Goal: Task Accomplishment & Management: Use online tool/utility

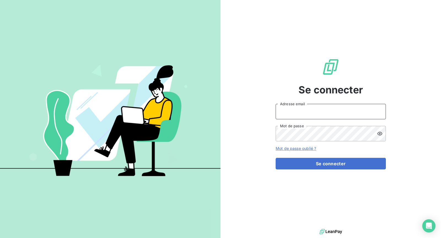
click at [333, 112] on input "Adresse email" at bounding box center [331, 111] width 110 height 15
type input "[EMAIL_ADDRESS][DOMAIN_NAME]"
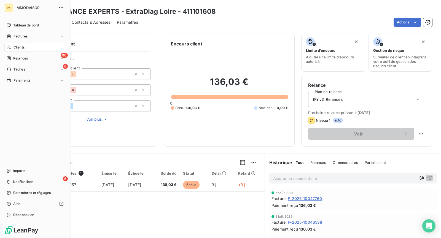
drag, startPoint x: 10, startPoint y: 47, endPoint x: 13, endPoint y: 46, distance: 3.3
click at [10, 47] on icon at bounding box center [9, 47] width 5 height 4
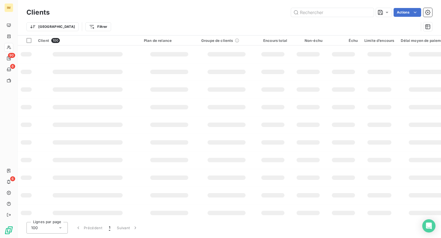
click at [325, 17] on div "Clients Actions" at bounding box center [229, 13] width 406 height 12
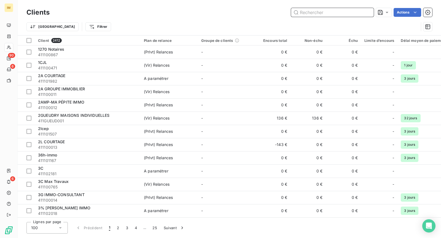
click at [325, 12] on input "text" at bounding box center [332, 12] width 83 height 9
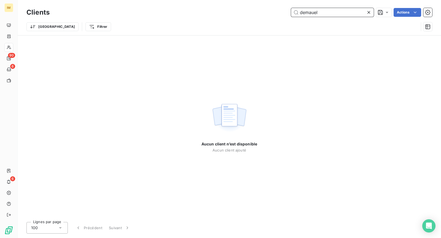
drag, startPoint x: 311, startPoint y: 12, endPoint x: 327, endPoint y: 13, distance: 16.0
click at [327, 13] on input "demauel" at bounding box center [332, 12] width 83 height 9
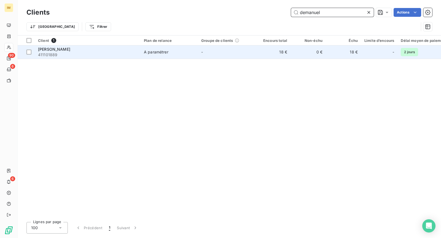
type input "demanuel"
click at [118, 58] on td "[PERSON_NAME] 411101889" at bounding box center [88, 52] width 106 height 13
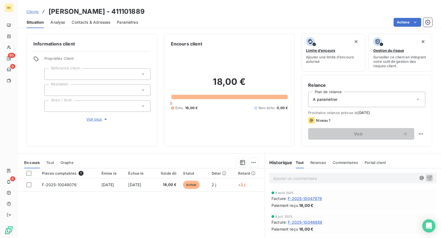
click at [401, 21] on html "IM 90 6 6 Clients [PERSON_NAME] - 411101889 Situation Analyse Contacts & Adress…" at bounding box center [220, 119] width 441 height 238
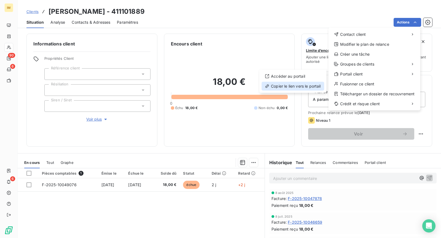
click at [300, 85] on div "Copier le lien vers le portail" at bounding box center [293, 86] width 63 height 9
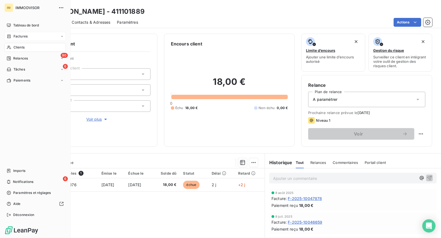
click at [11, 35] on div "Factures" at bounding box center [17, 36] width 21 height 5
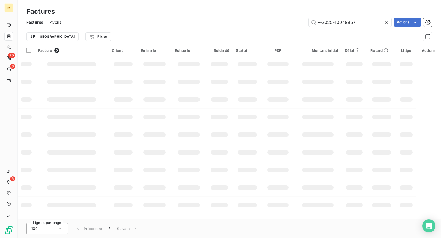
click at [334, 15] on div "Factures" at bounding box center [230, 12] width 424 height 10
click at [330, 22] on input "F-2025-10048957" at bounding box center [350, 22] width 83 height 9
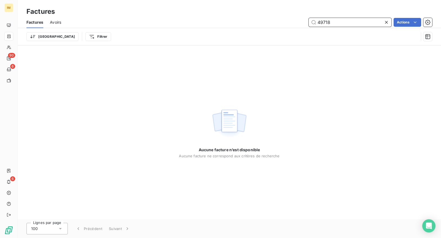
click at [340, 23] on input "49718" at bounding box center [350, 22] width 83 height 9
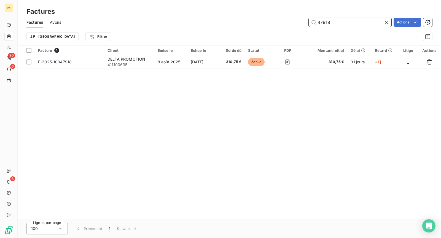
type input "47918"
